Goal: Transaction & Acquisition: Purchase product/service

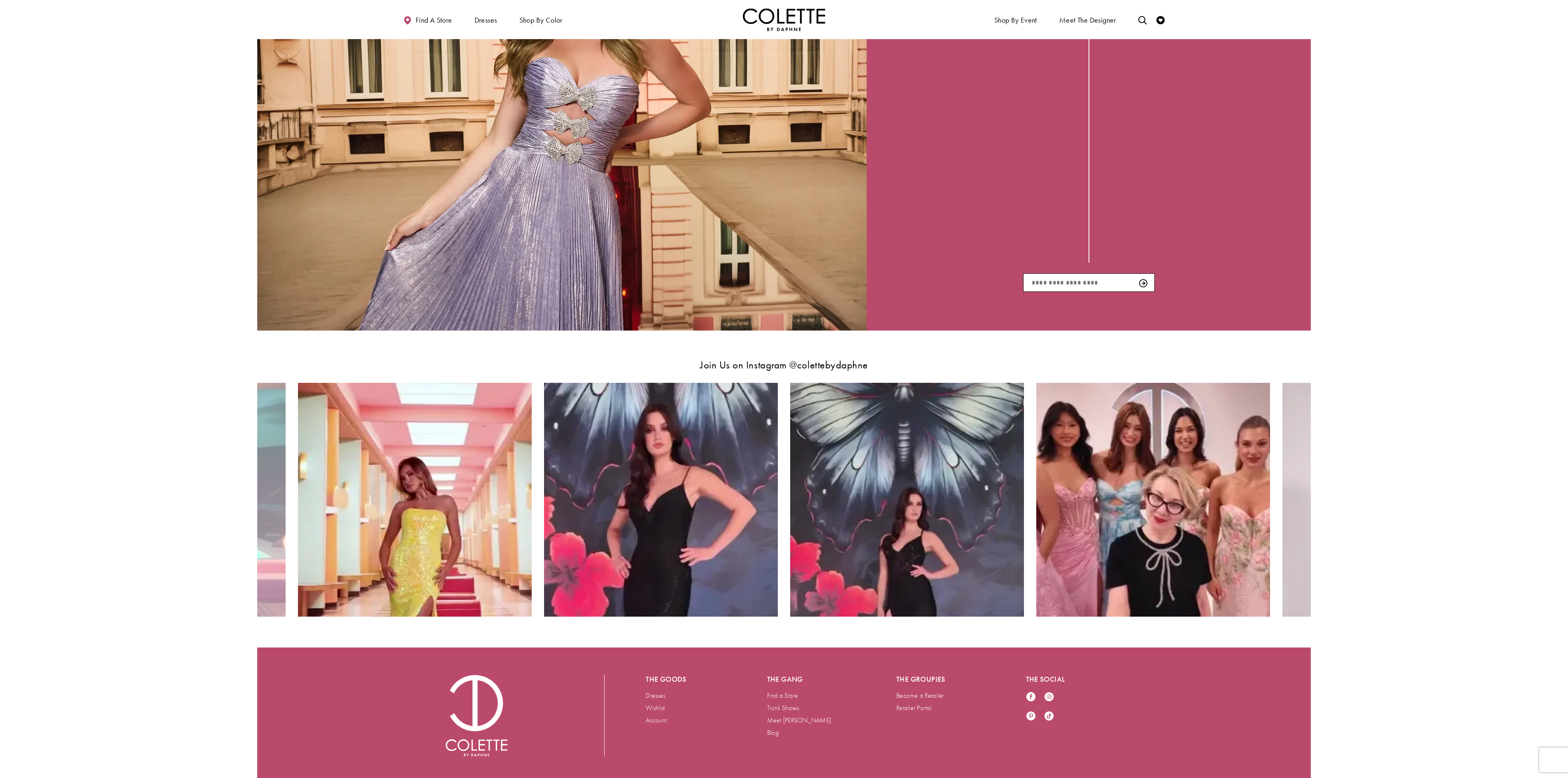
scroll to position [1904, 0]
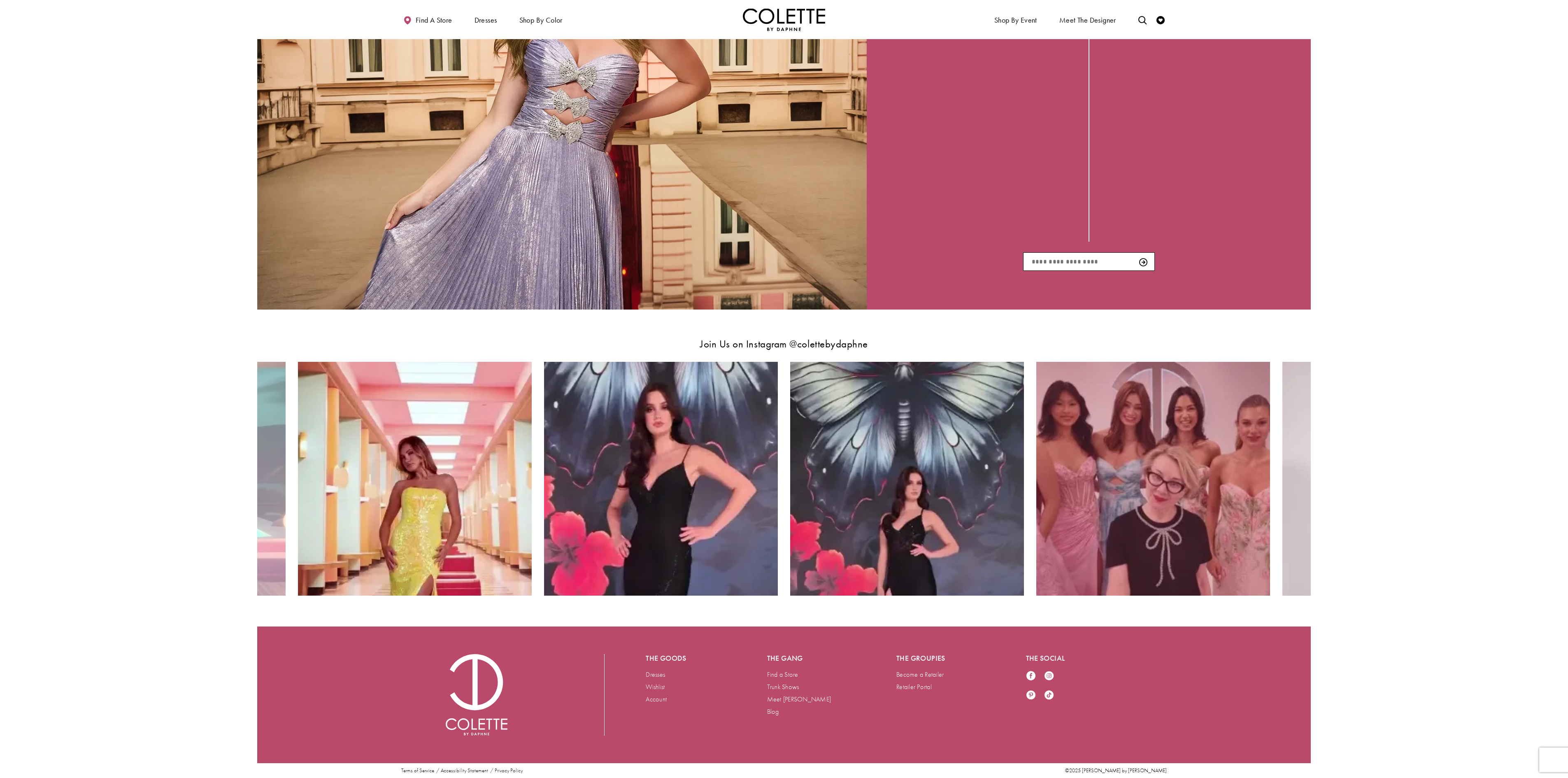
click at [1171, 467] on img "Instagram Feed Action #0 - Opens in new tab" at bounding box center [1153, 478] width 234 height 234
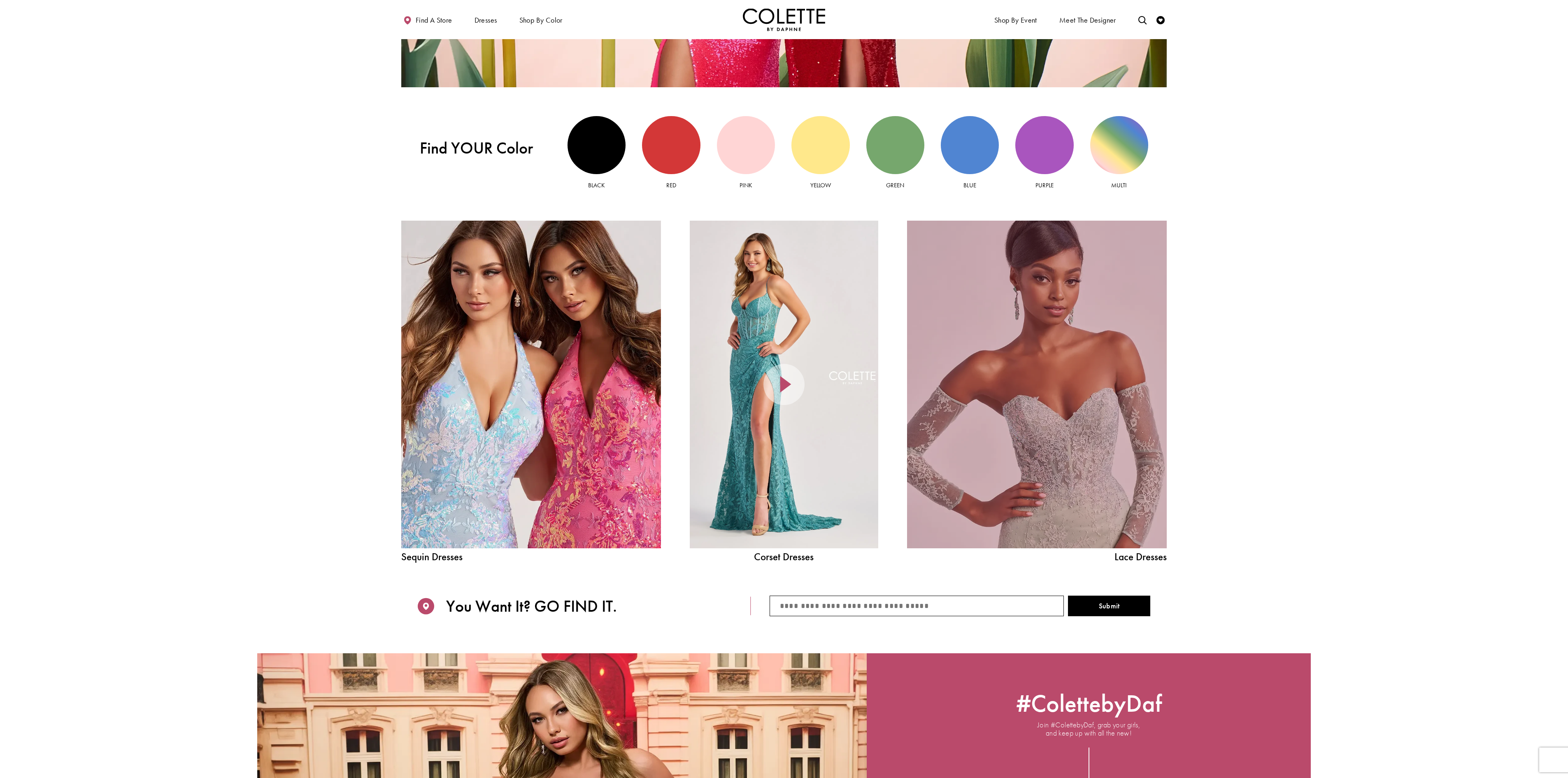
scroll to position [1163, 0]
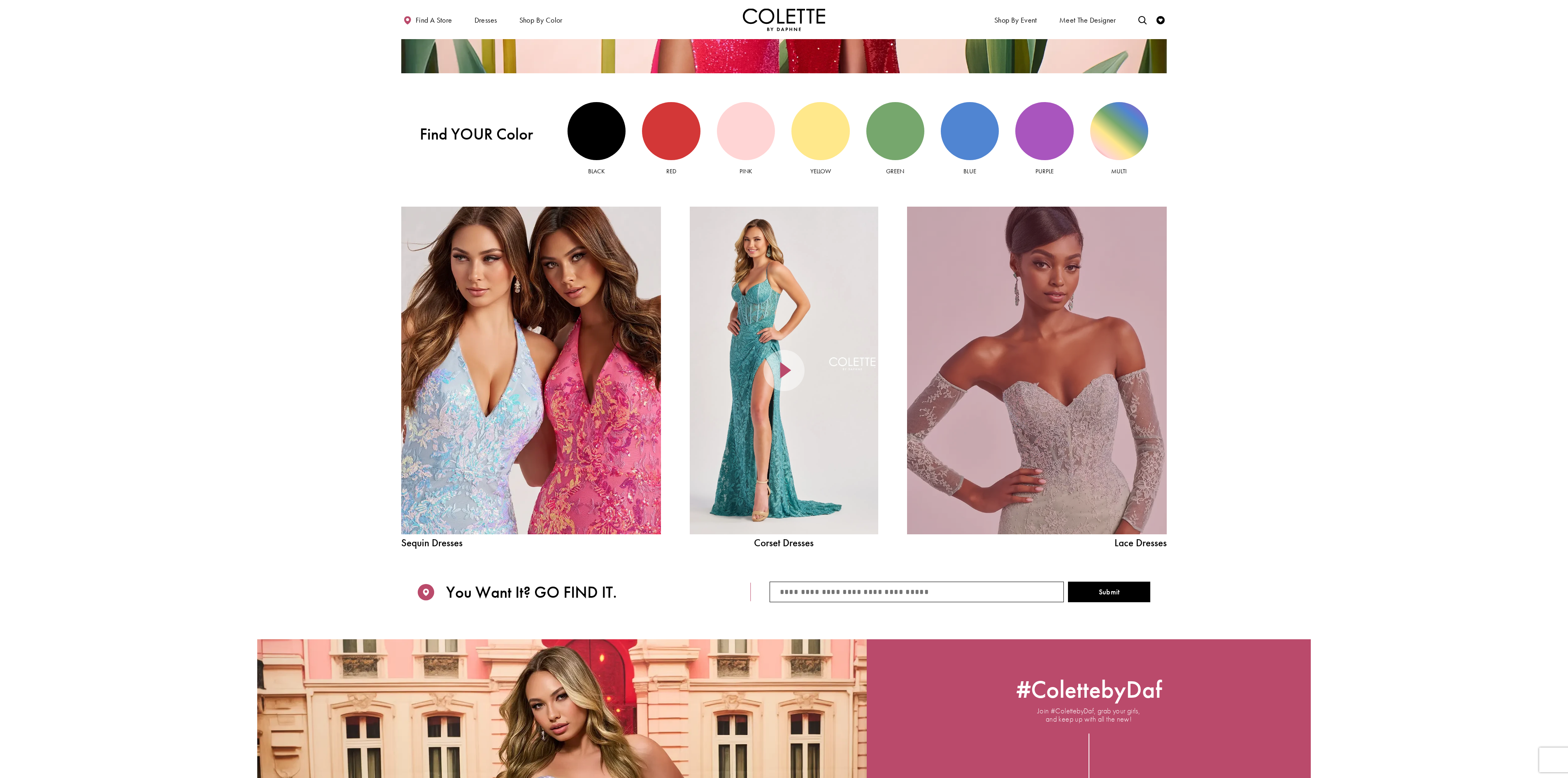
click at [1059, 466] on link "Lace Dress Spring 2025 collection Related Link" at bounding box center [1037, 370] width 260 height 328
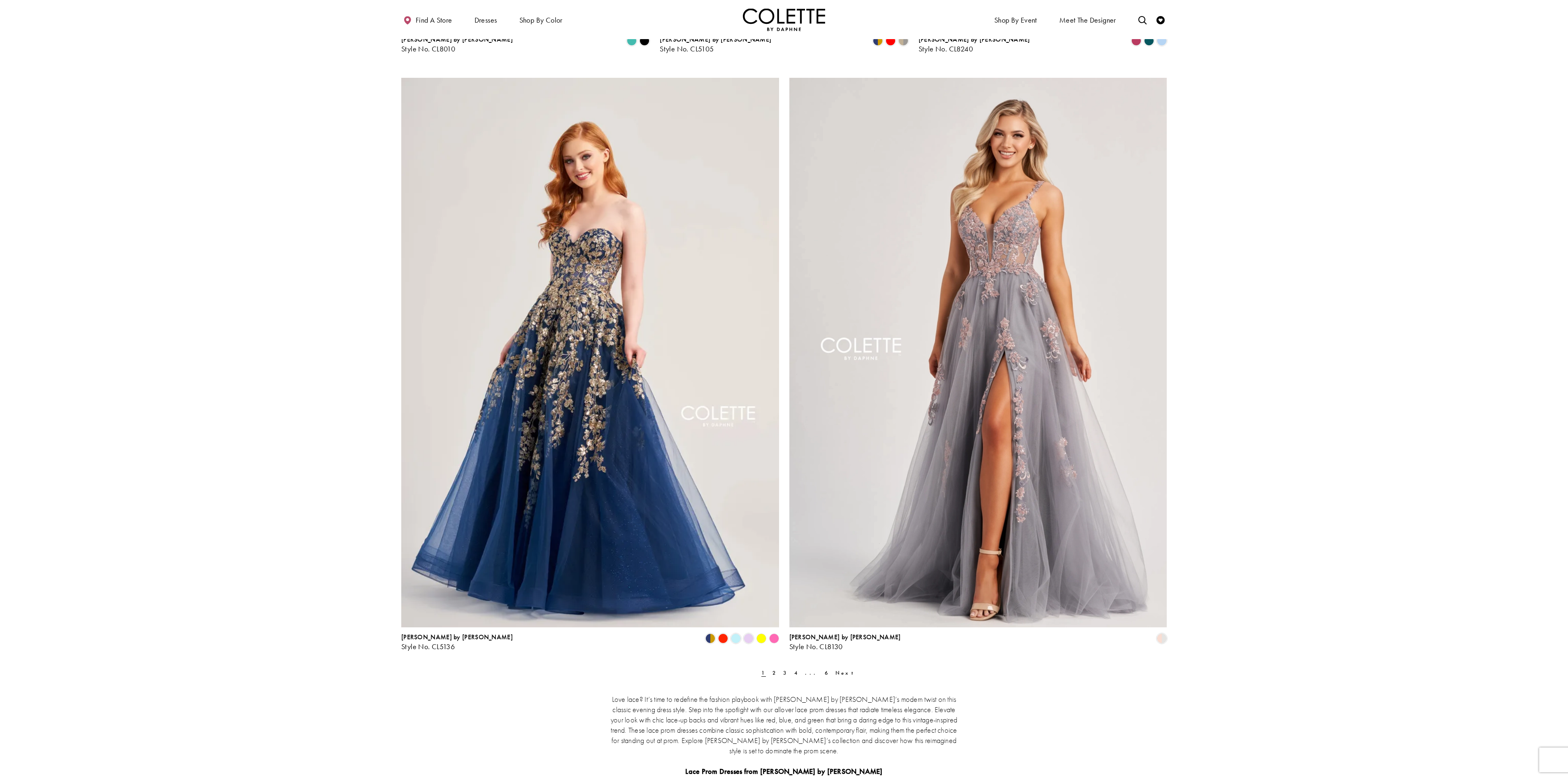
scroll to position [1646, 0]
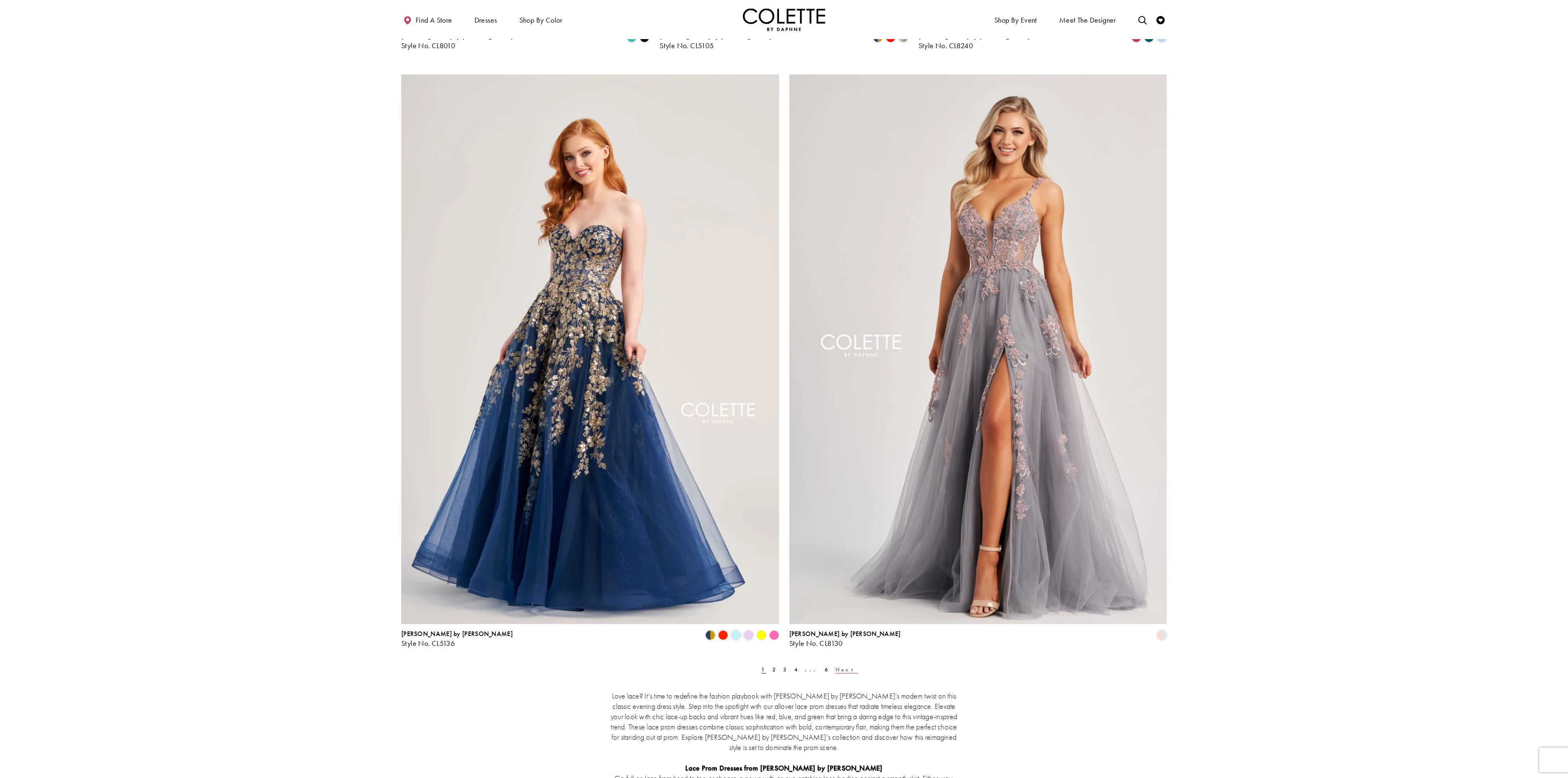
click at [836, 671] on span "Next" at bounding box center [847, 669] width 23 height 7
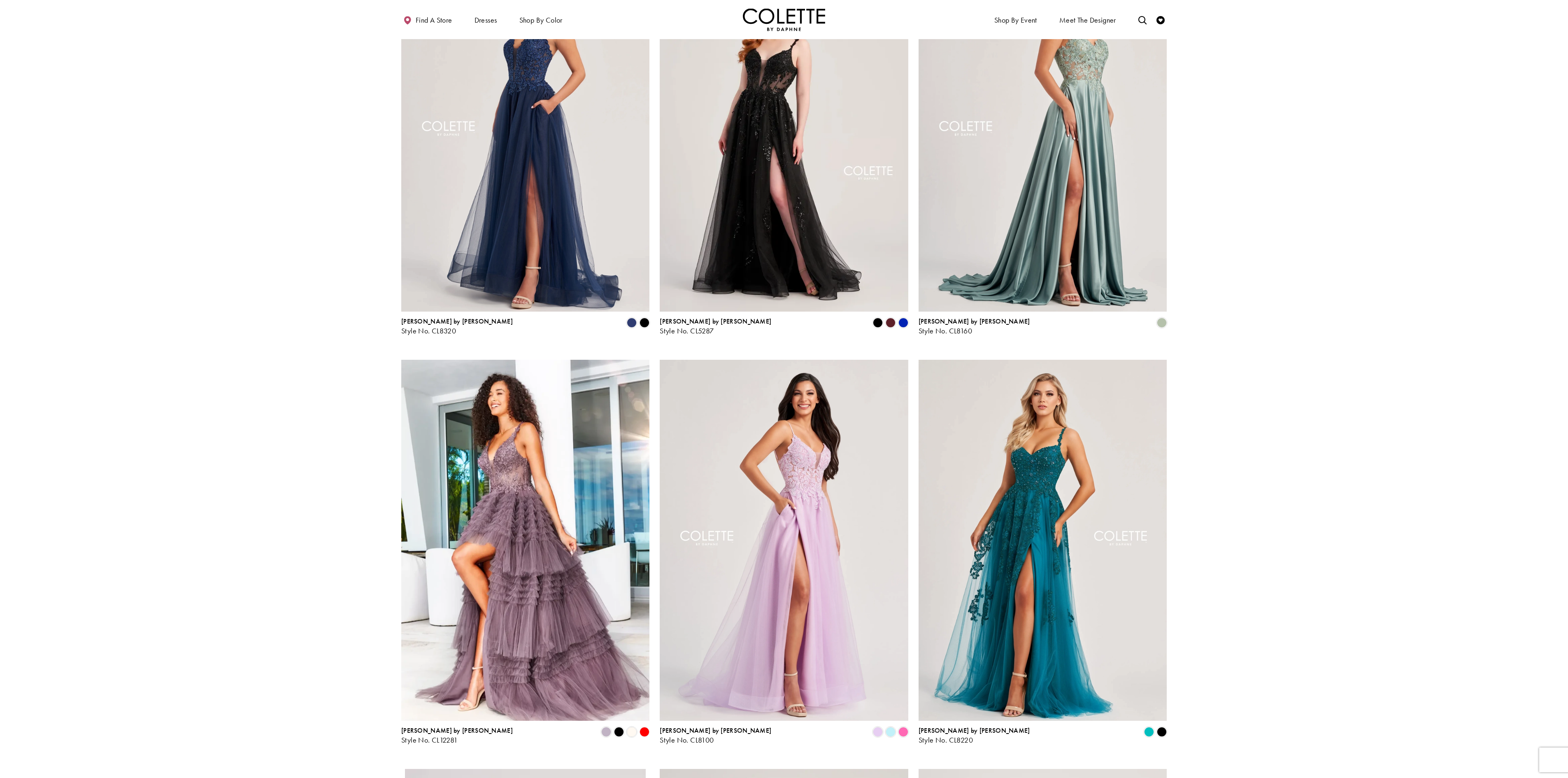
scroll to position [127, 0]
